Goal: Communication & Community: Participate in discussion

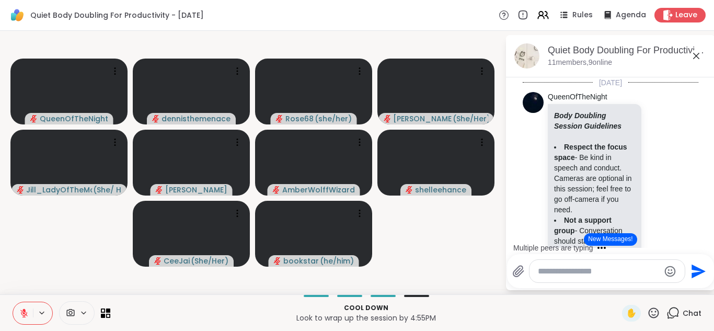
scroll to position [818, 0]
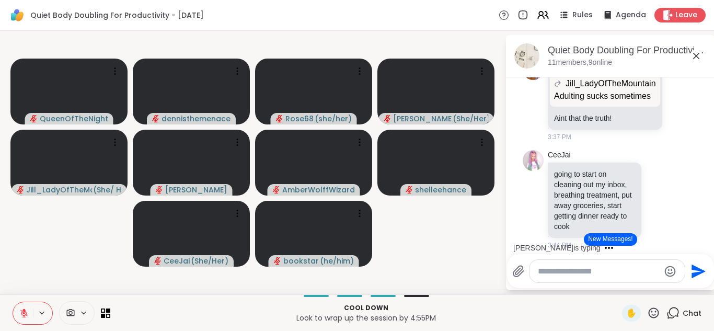
click at [631, 268] on textarea "Type your message" at bounding box center [599, 271] width 122 height 10
click at [449, 257] on video-player-container "QueenOfTheNight dennisthemenace Rose68 ( she/her ) [PERSON_NAME] ( She/Her ) [P…" at bounding box center [252, 162] width 493 height 255
click at [648, 270] on textarea "**********" at bounding box center [600, 271] width 122 height 10
click at [651, 279] on div "**********" at bounding box center [608, 271] width 157 height 22
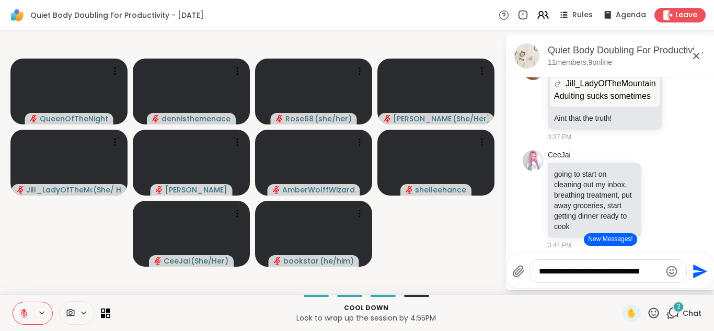
click at [651, 279] on div "**********" at bounding box center [608, 271] width 157 height 22
click at [651, 278] on div "**********" at bounding box center [608, 271] width 157 height 22
click at [704, 289] on div "Quiet Body Doubling For Productivity - [DATE] members, 9 online [DATE] QueenOfT…" at bounding box center [610, 162] width 209 height 255
click at [661, 271] on div "**********" at bounding box center [608, 271] width 157 height 22
click at [660, 268] on div "**********" at bounding box center [608, 271] width 157 height 22
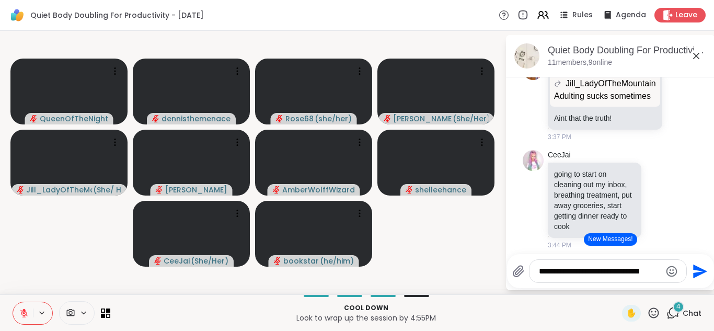
click at [657, 271] on textarea "**********" at bounding box center [600, 271] width 122 height 10
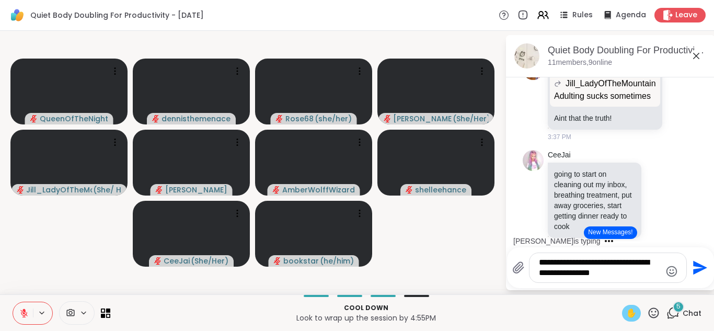
type textarea "**********"
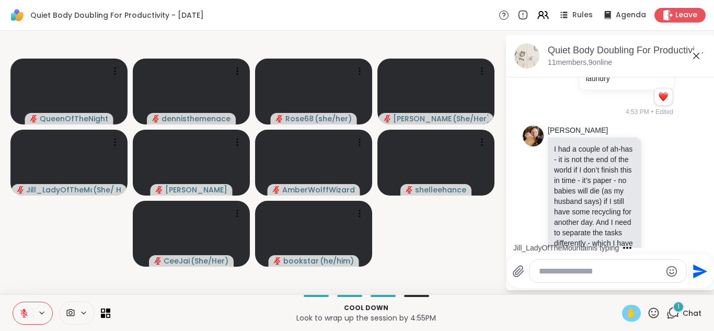
scroll to position [2752, 0]
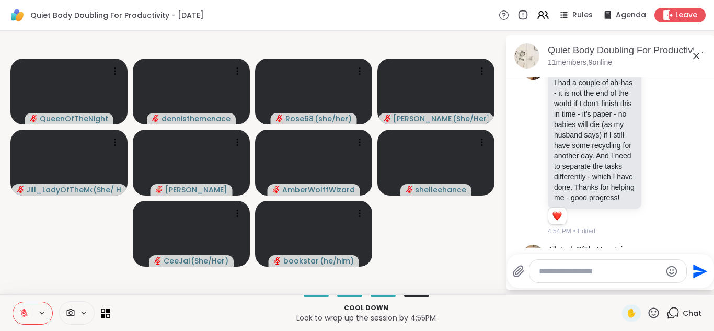
click at [699, 241] on li "[PERSON_NAME] @bookstar you look like you're rocking out :) 4:54 PM" at bounding box center [611, 274] width 190 height 66
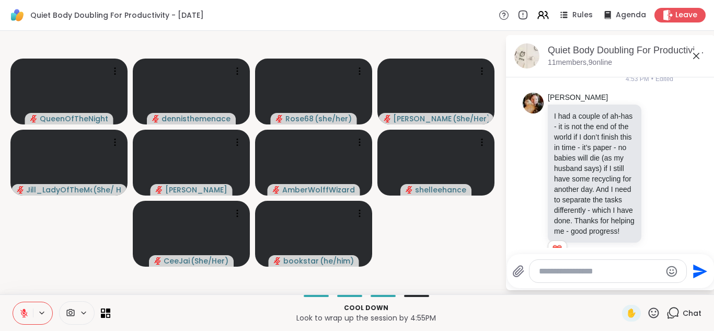
scroll to position [2731, 0]
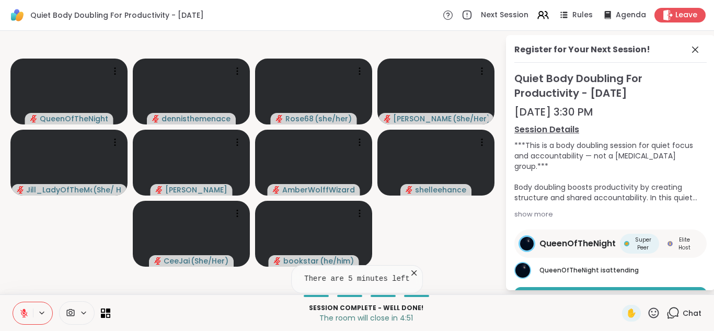
click at [605, 308] on p "Session Complete - well done!" at bounding box center [366, 307] width 499 height 9
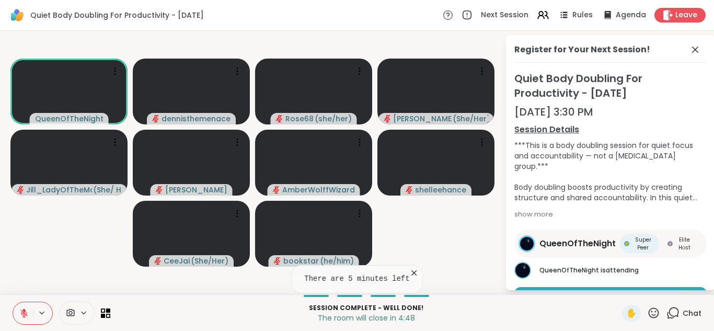
click at [692, 311] on span "Chat" at bounding box center [692, 313] width 19 height 10
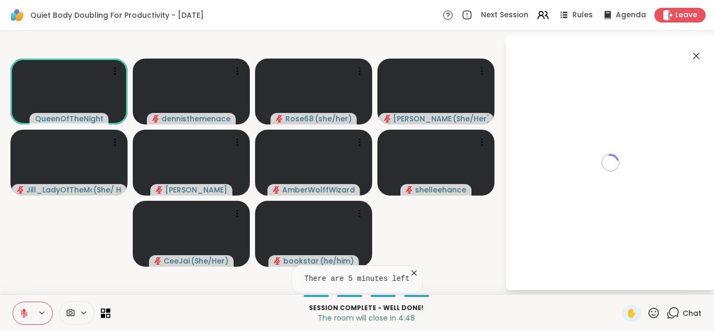
click at [692, 311] on span "Chat" at bounding box center [692, 313] width 19 height 10
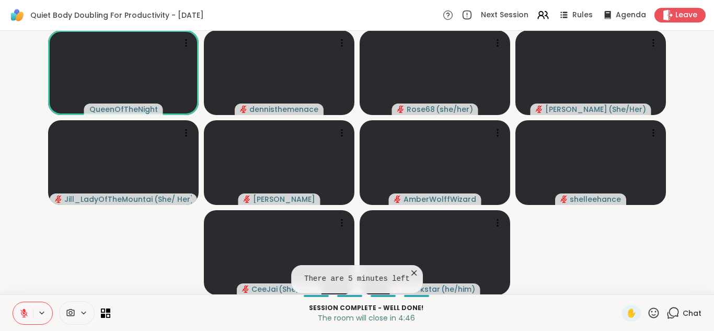
click at [692, 311] on span "Chat" at bounding box center [692, 313] width 19 height 10
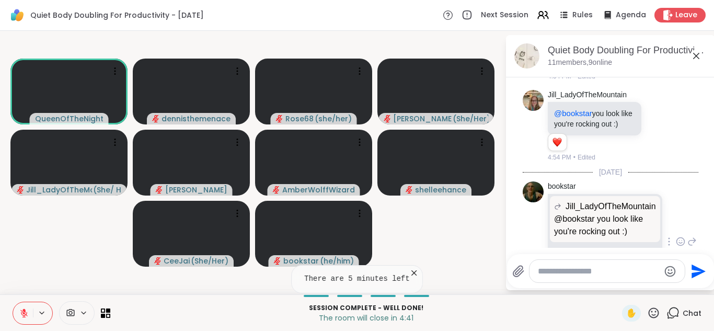
scroll to position [2922, 0]
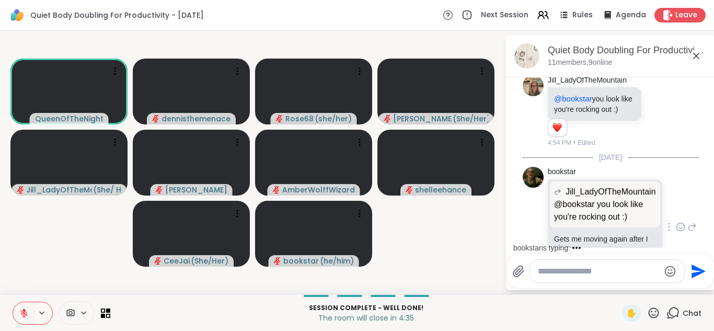
click at [692, 205] on div "bookstar [PERSON_NAME] @bookstar you look like you're rocking out :) @bookstar …" at bounding box center [611, 227] width 176 height 129
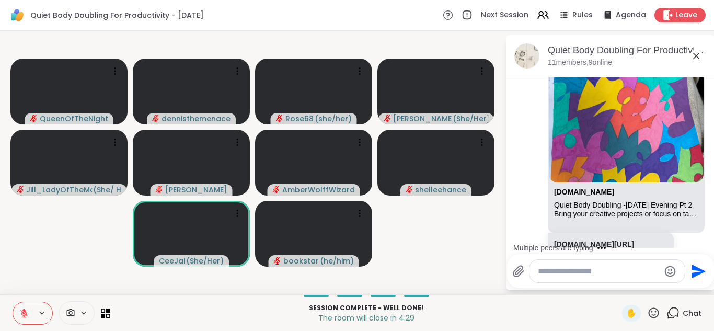
scroll to position [2336, 0]
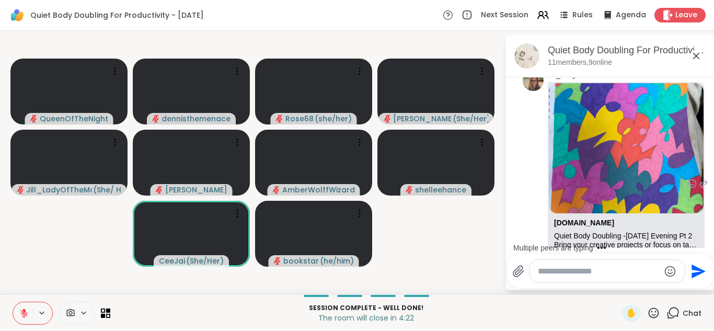
click at [591, 264] on div "[DOMAIN_NAME][URL]" at bounding box center [611, 275] width 126 height 23
click at [592, 271] on link "[DOMAIN_NAME][URL]" at bounding box center [594, 275] width 80 height 8
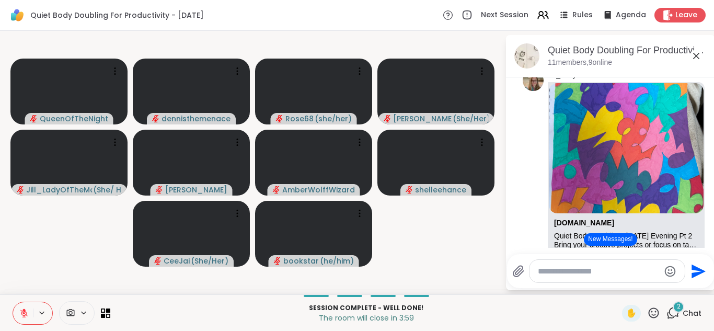
click at [565, 269] on textarea "Type your message" at bounding box center [599, 271] width 122 height 10
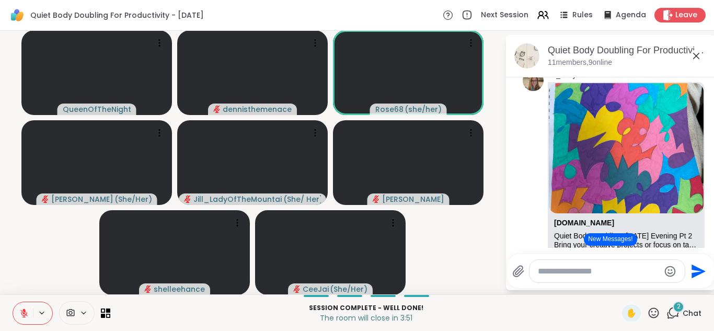
click at [22, 308] on icon at bounding box center [23, 312] width 9 height 9
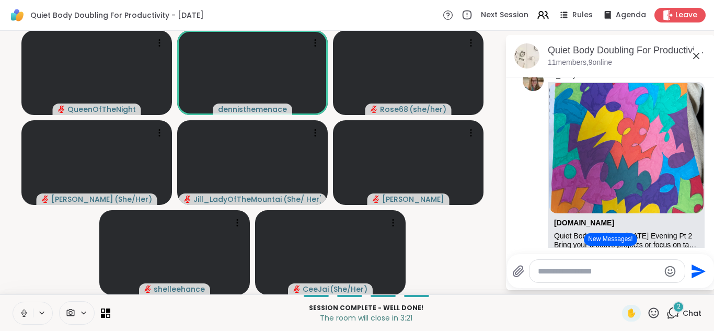
click at [22, 312] on icon at bounding box center [23, 312] width 9 height 9
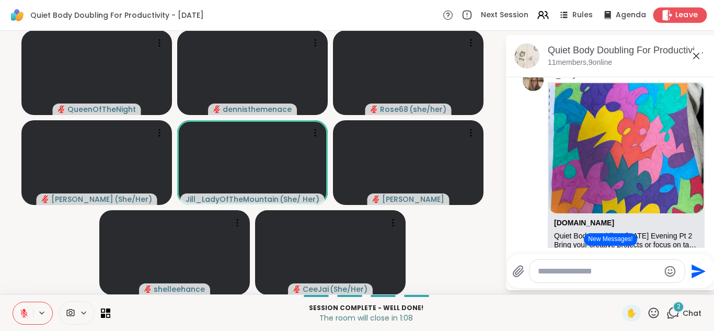
click at [686, 12] on span "Leave" at bounding box center [687, 15] width 23 height 11
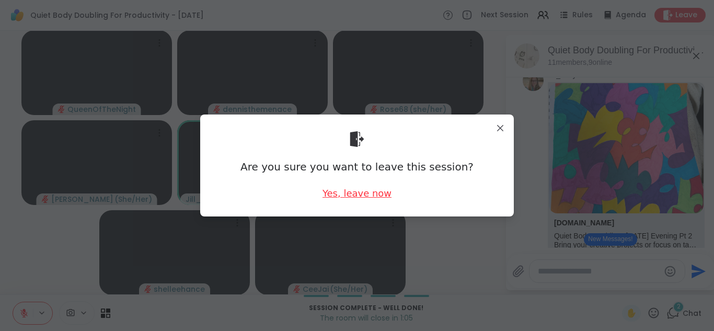
click at [359, 193] on div "Yes, leave now" at bounding box center [357, 193] width 69 height 13
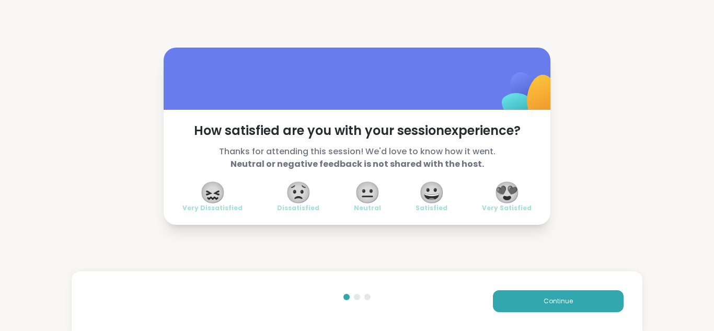
click at [507, 191] on span "😍" at bounding box center [507, 192] width 26 height 19
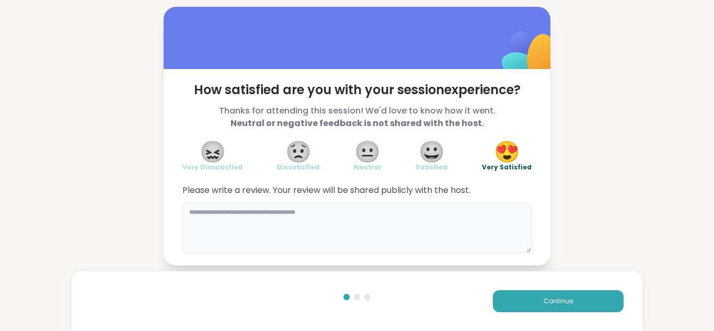
click at [387, 216] on textarea at bounding box center [356, 228] width 349 height 50
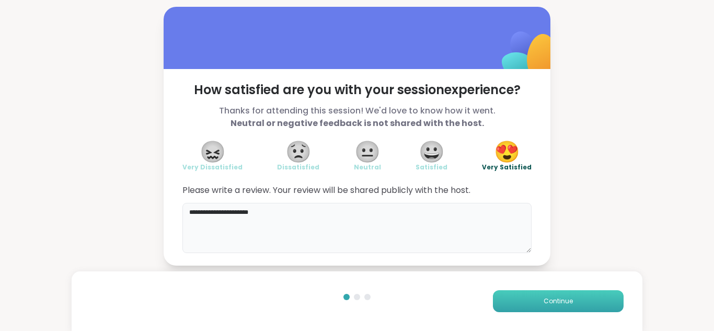
type textarea "**********"
click at [561, 303] on span "Continue" at bounding box center [558, 300] width 29 height 9
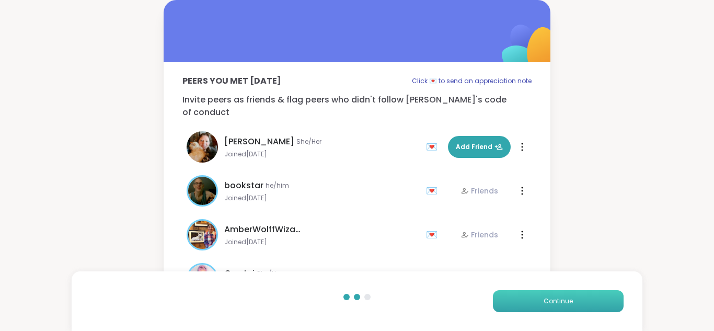
click at [561, 303] on span "Continue" at bounding box center [558, 300] width 29 height 9
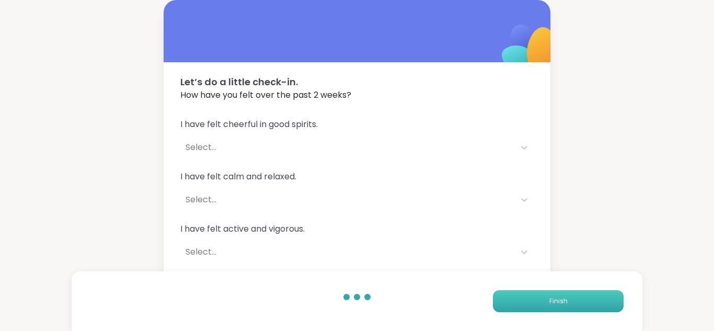
click at [561, 303] on span "Finish" at bounding box center [559, 300] width 18 height 9
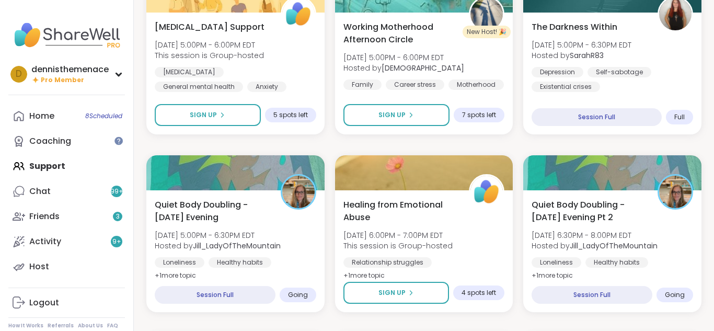
scroll to position [418, 0]
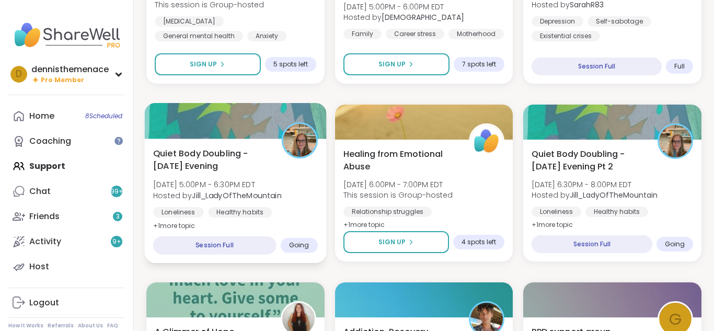
click at [251, 222] on div "Quiet Body Doubling -[DATE] Evening [DATE] 5:00PM - 6:30PM EDT Hosted by [PERSO…" at bounding box center [235, 201] width 181 height 124
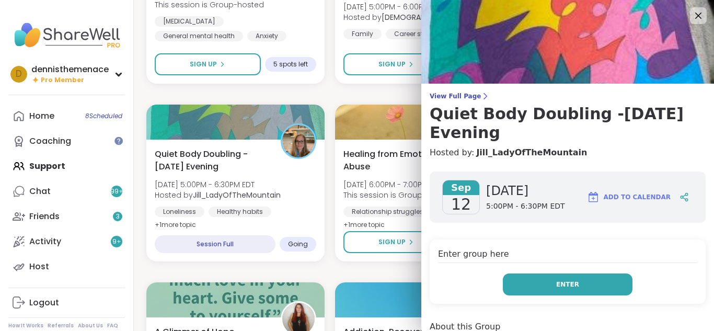
click at [571, 280] on span "Enter" at bounding box center [567, 284] width 23 height 9
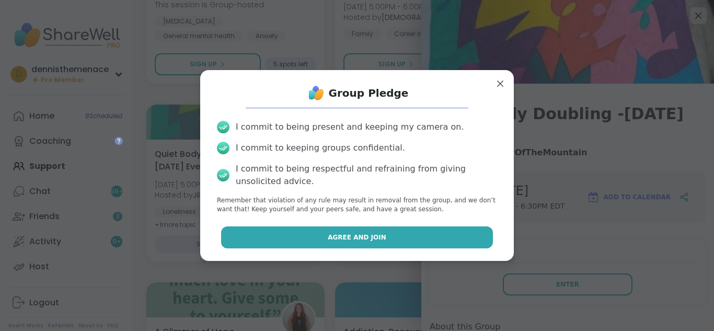
click at [365, 236] on span "Agree and Join" at bounding box center [357, 237] width 59 height 9
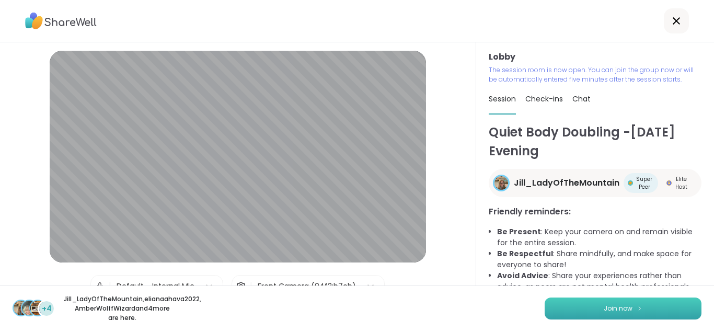
click at [615, 306] on span "Join now" at bounding box center [618, 308] width 29 height 9
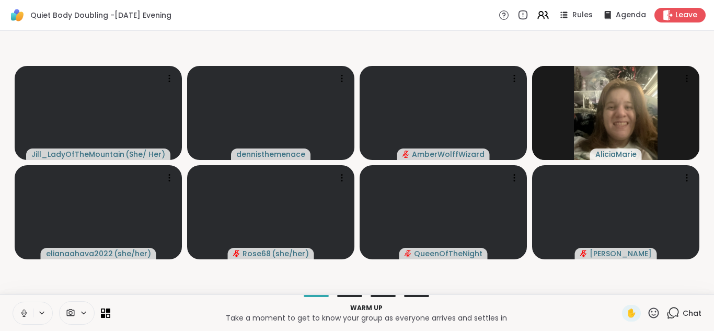
click at [22, 314] on icon at bounding box center [23, 313] width 5 height 3
click at [691, 312] on span "Chat" at bounding box center [692, 313] width 19 height 10
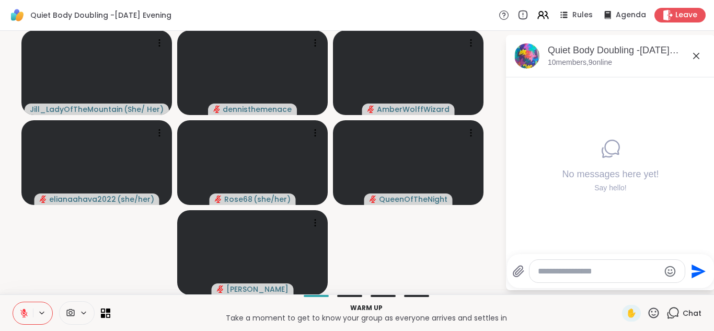
click at [692, 312] on span "Chat" at bounding box center [692, 313] width 19 height 10
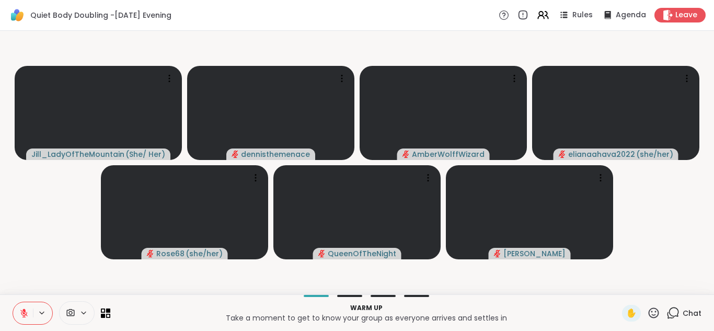
click at [692, 312] on span "Chat" at bounding box center [692, 313] width 19 height 10
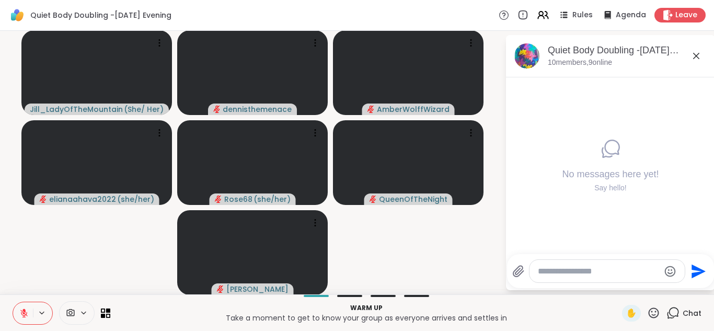
click at [616, 271] on textarea "Type your message" at bounding box center [599, 271] width 122 height 10
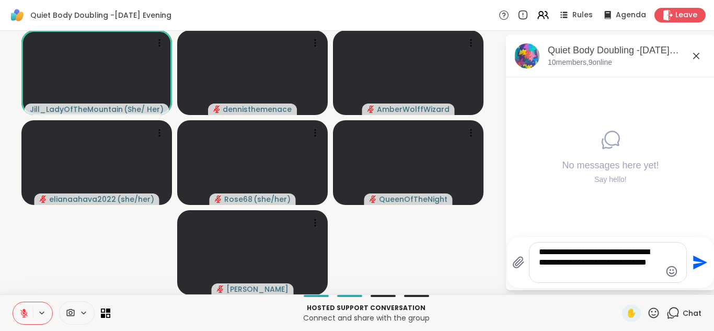
type textarea "**********"
click at [597, 225] on div "No messages here yet! Say hello!" at bounding box center [610, 156] width 209 height 159
click at [695, 258] on icon "Send" at bounding box center [700, 263] width 14 height 14
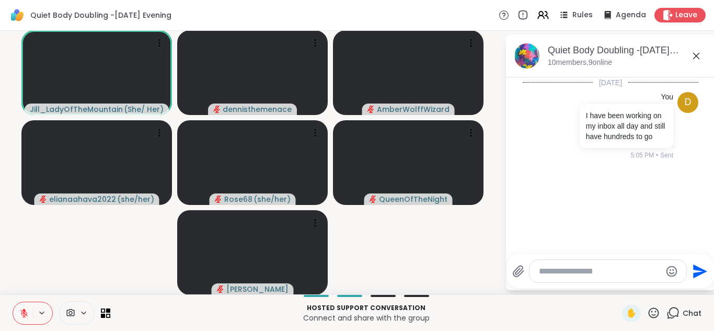
click at [695, 258] on div "Send" at bounding box center [610, 271] width 207 height 34
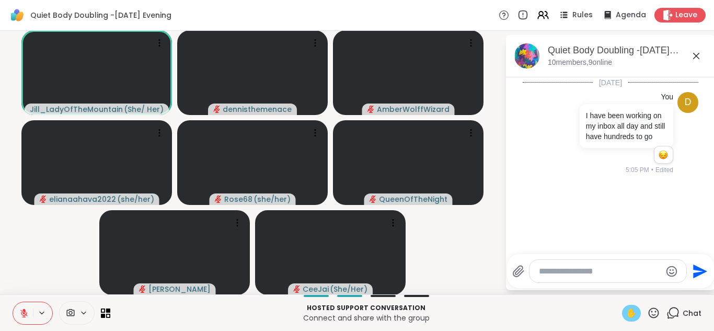
click at [633, 315] on span "✋" at bounding box center [631, 313] width 10 height 13
click at [26, 312] on icon at bounding box center [23, 312] width 9 height 9
click at [20, 315] on icon at bounding box center [23, 312] width 9 height 9
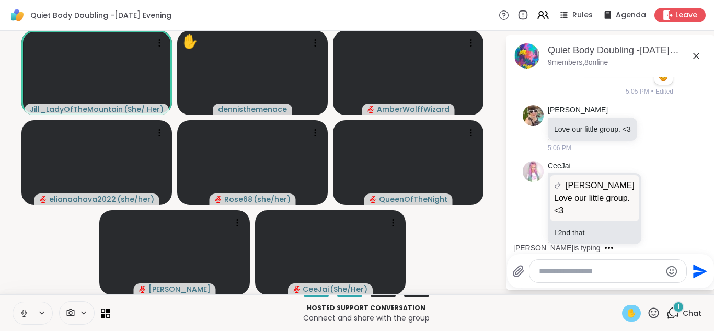
scroll to position [134, 0]
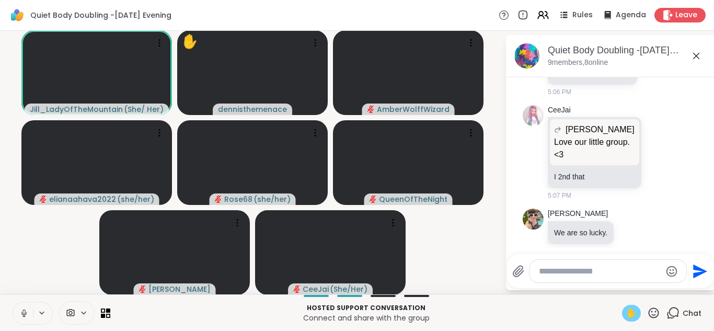
click at [632, 312] on span "✋" at bounding box center [631, 313] width 10 height 13
click at [24, 314] on icon at bounding box center [23, 312] width 9 height 9
click at [30, 319] on button at bounding box center [23, 313] width 20 height 22
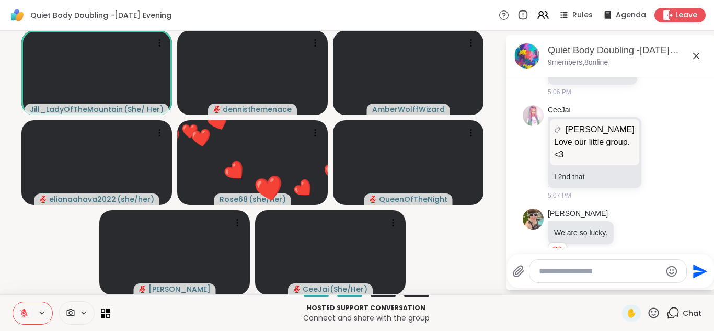
scroll to position [150, 0]
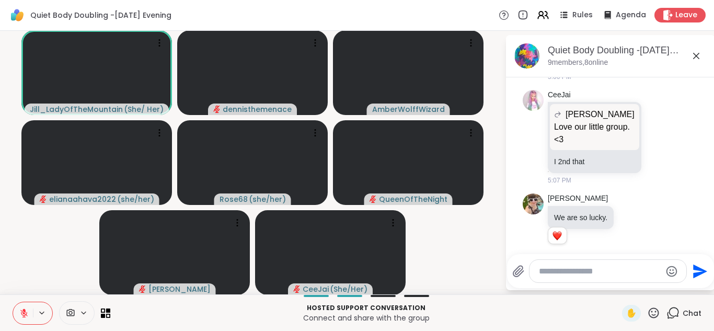
click at [22, 315] on icon at bounding box center [23, 313] width 7 height 7
click at [22, 315] on icon at bounding box center [23, 312] width 9 height 9
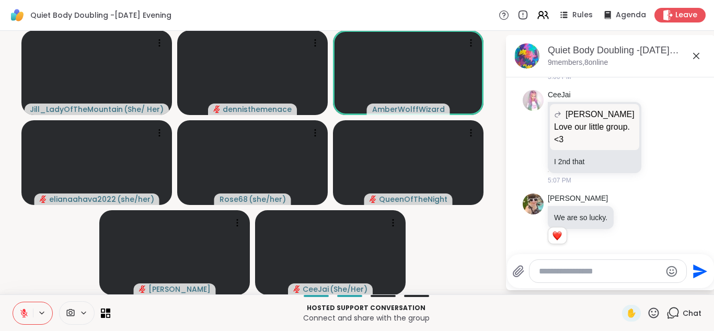
click at [22, 315] on icon at bounding box center [23, 313] width 7 height 7
click at [22, 315] on icon at bounding box center [23, 312] width 9 height 9
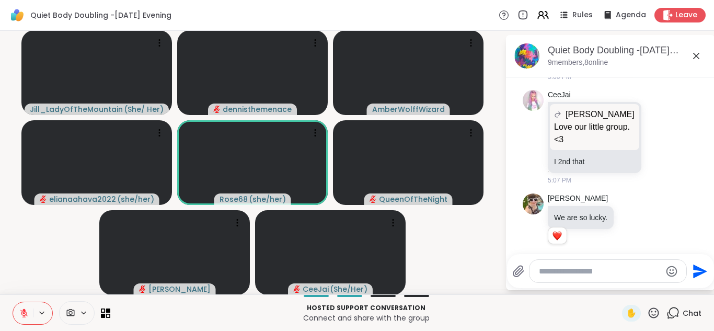
click at [22, 315] on icon at bounding box center [23, 313] width 7 height 7
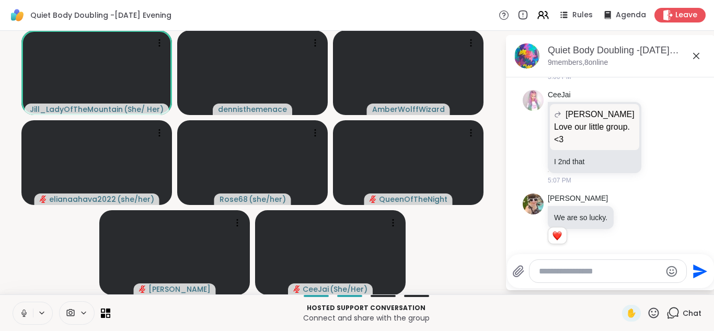
click at [22, 315] on icon at bounding box center [23, 312] width 9 height 9
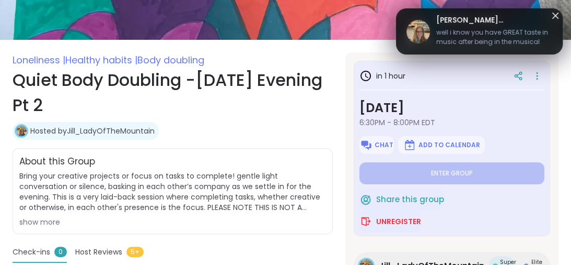
scroll to position [151, 0]
